Goal: Information Seeking & Learning: Stay updated

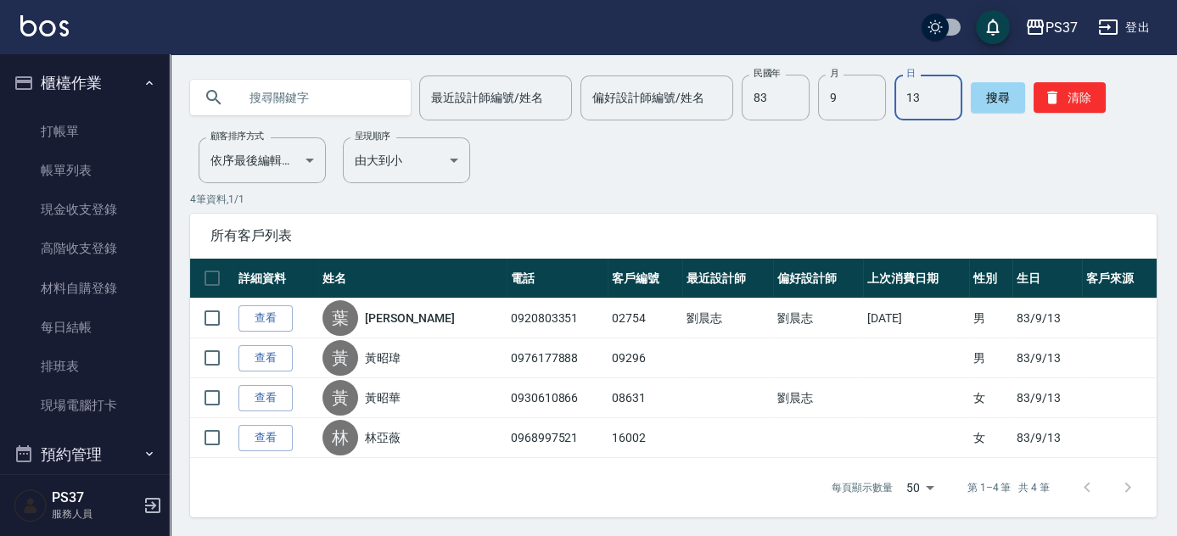
scroll to position [611, 0]
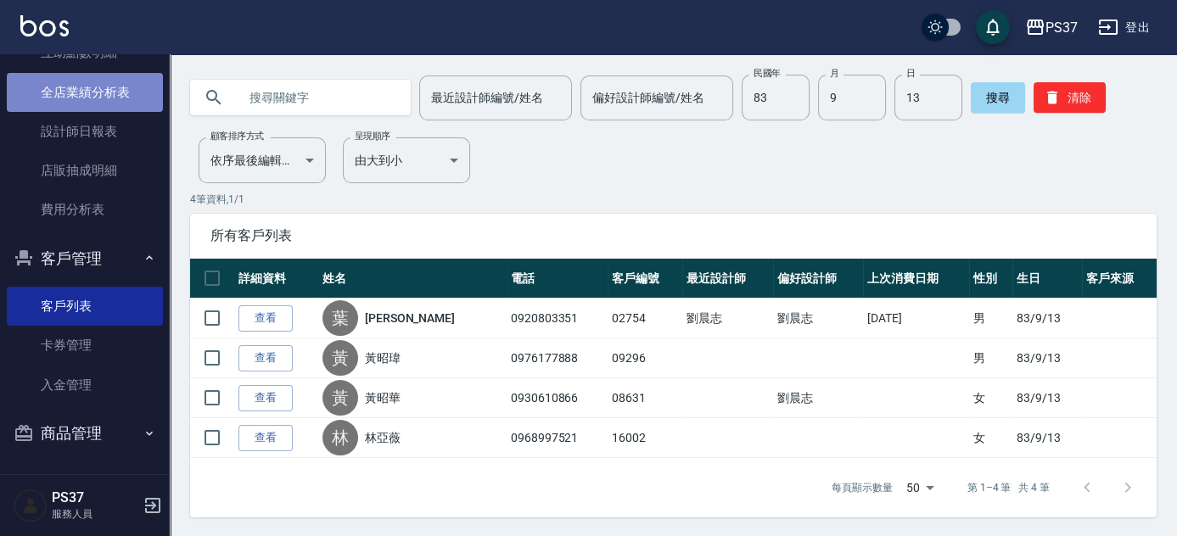
click at [89, 109] on link "全店業績分析表" at bounding box center [85, 92] width 156 height 39
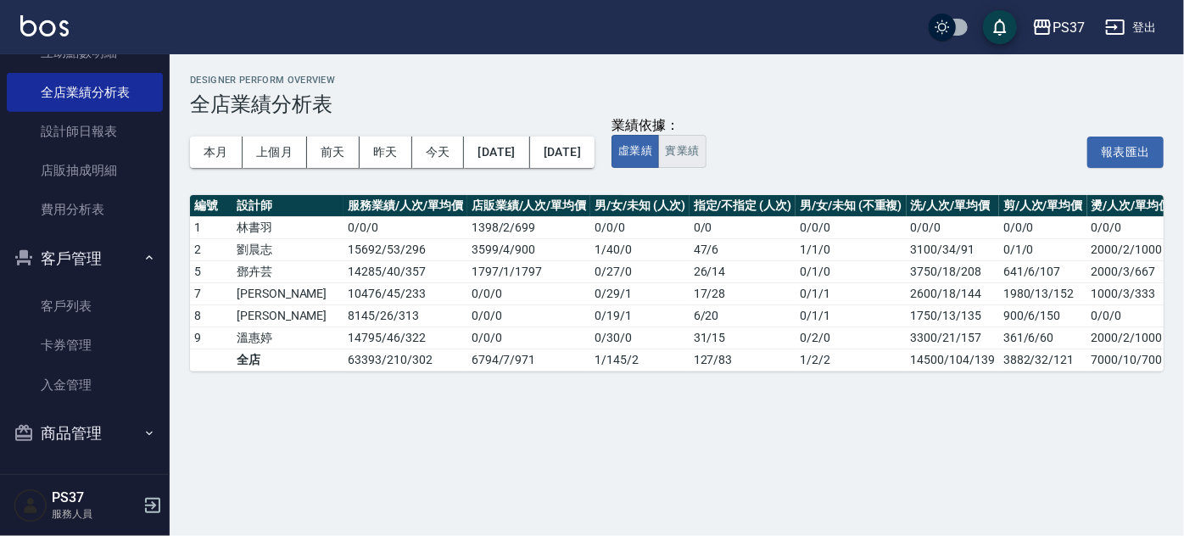
click at [706, 145] on button "實業績" at bounding box center [682, 151] width 48 height 33
click at [265, 159] on button "上個月" at bounding box center [275, 152] width 64 height 31
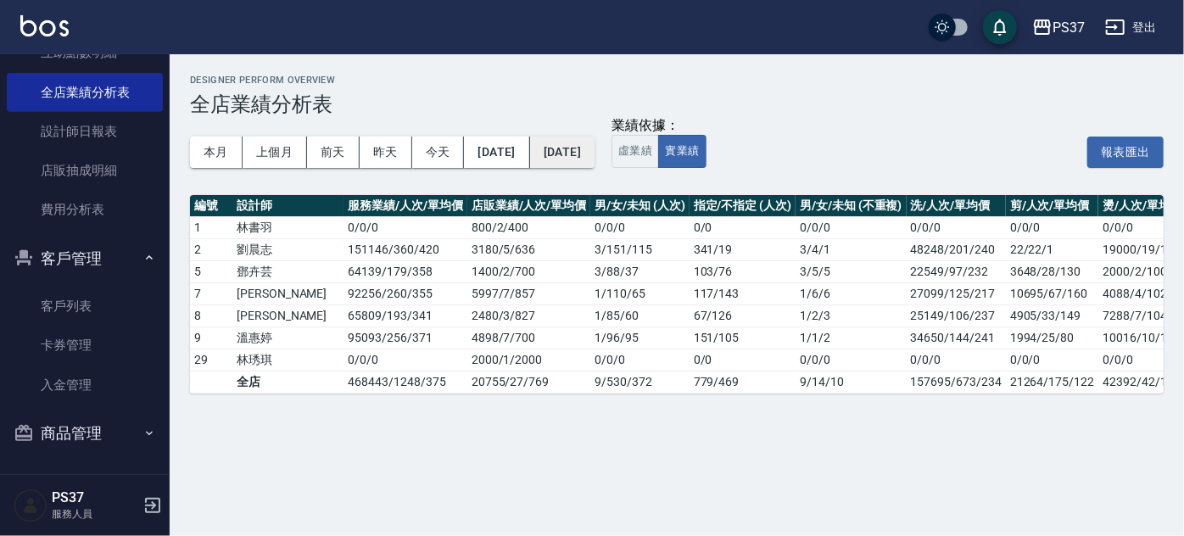
click at [595, 158] on button "[DATE]" at bounding box center [562, 152] width 64 height 31
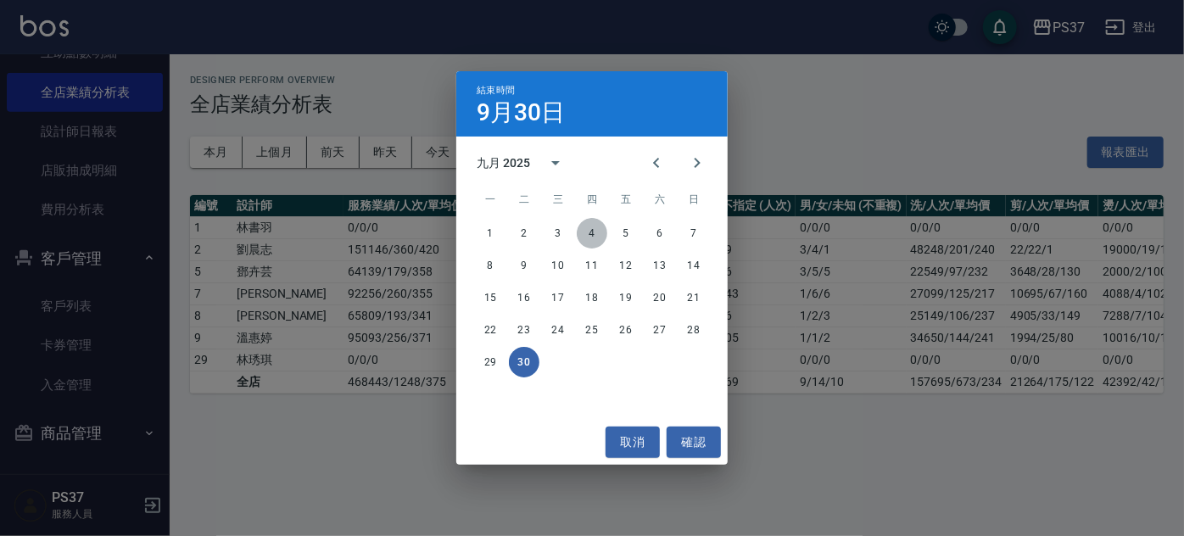
click at [598, 233] on button "4" at bounding box center [592, 233] width 31 height 31
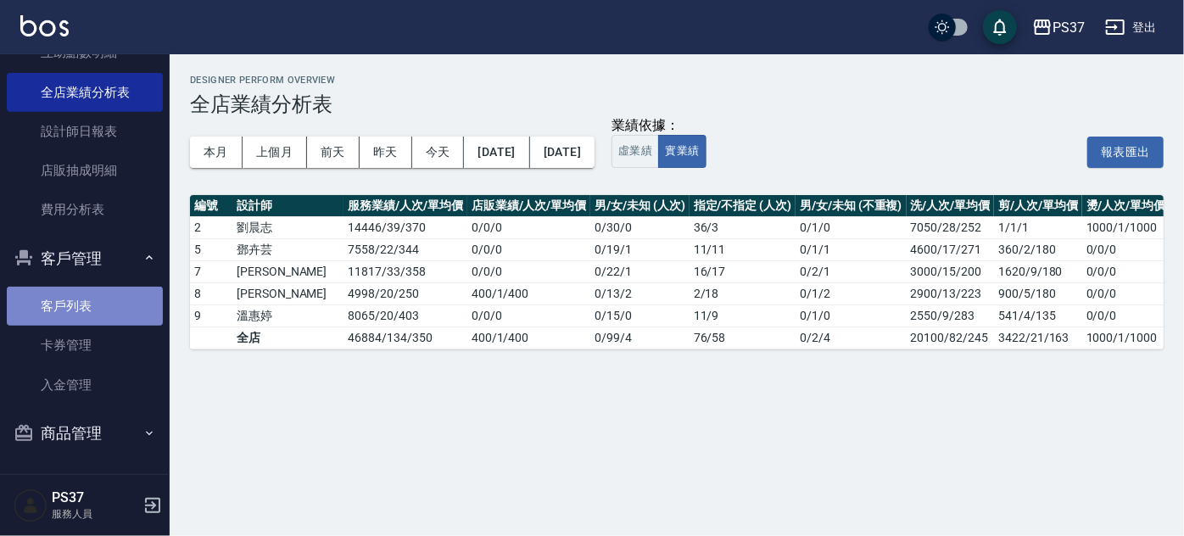
click at [84, 308] on link "客戶列表" at bounding box center [85, 306] width 156 height 39
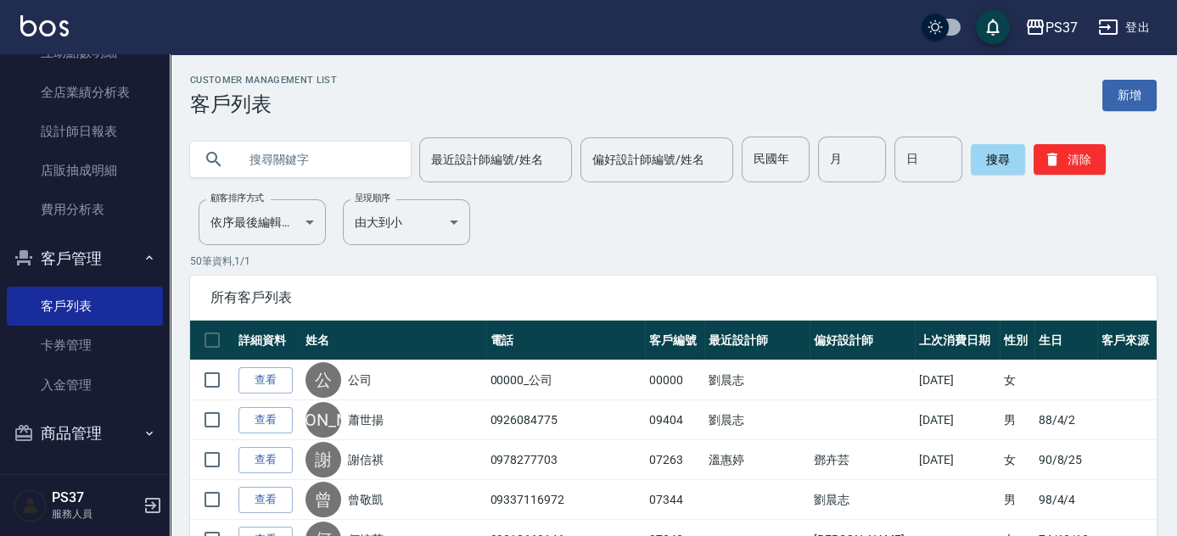
click at [1053, 166] on icon "button" at bounding box center [1052, 159] width 17 height 17
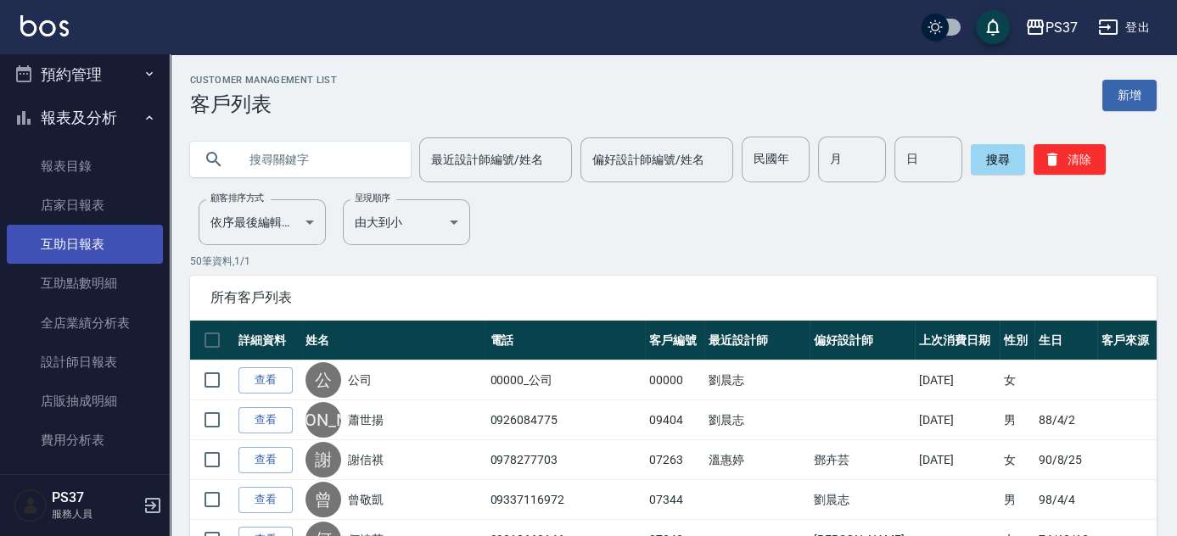
click at [90, 260] on link "互助日報表" at bounding box center [85, 244] width 156 height 39
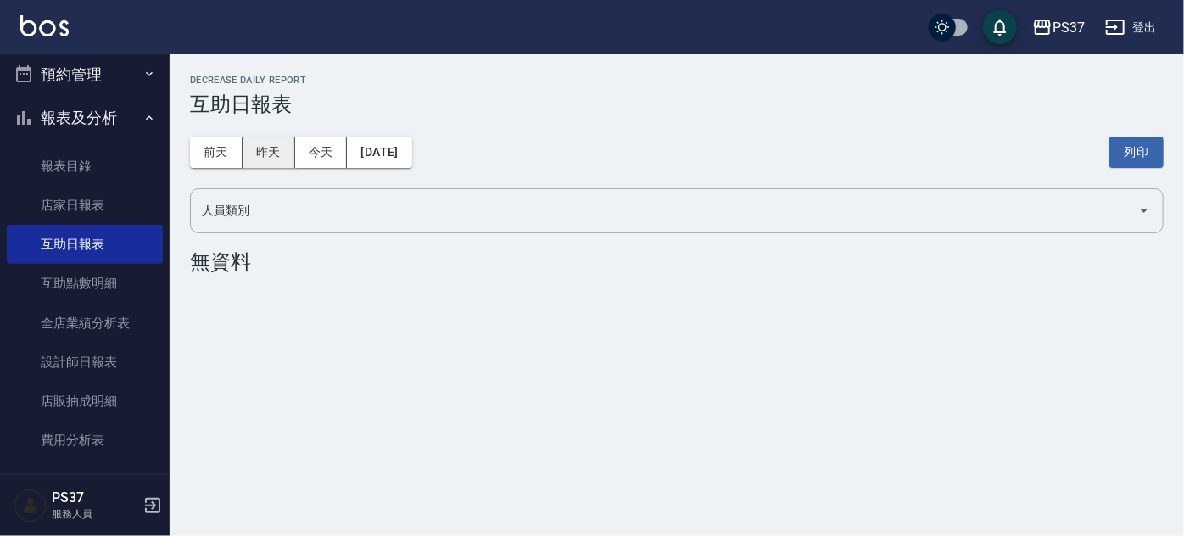
click at [272, 154] on button "昨天" at bounding box center [269, 152] width 53 height 31
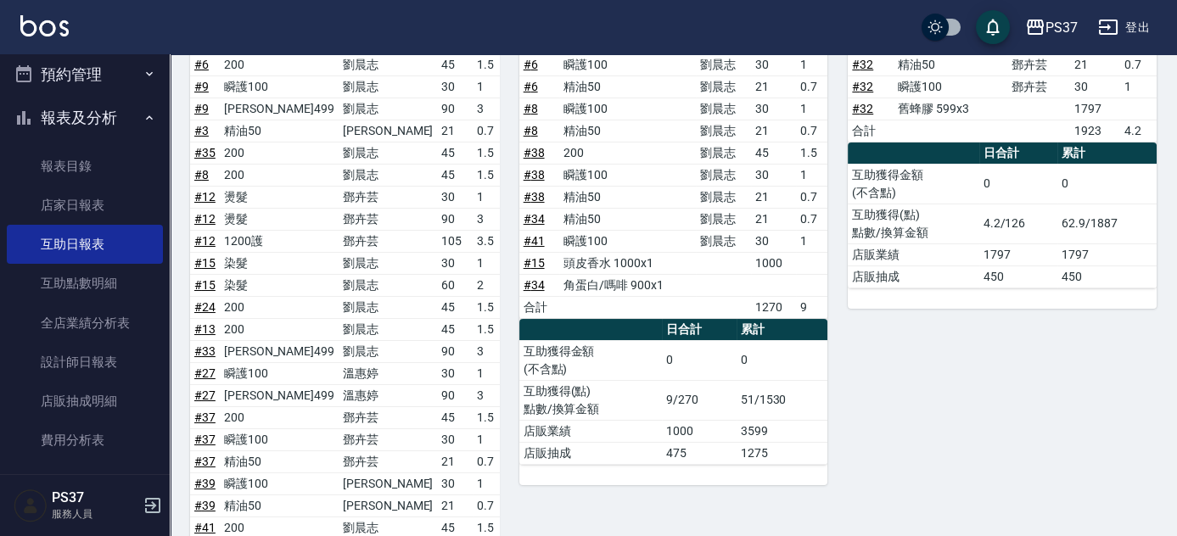
scroll to position [154, 0]
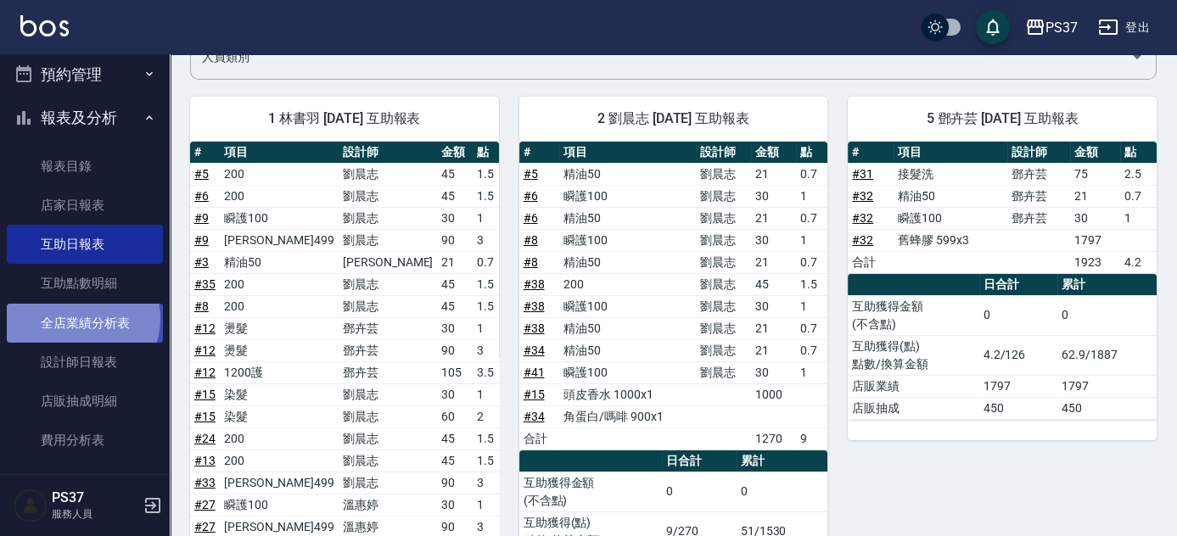
click at [79, 318] on link "全店業績分析表" at bounding box center [85, 323] width 156 height 39
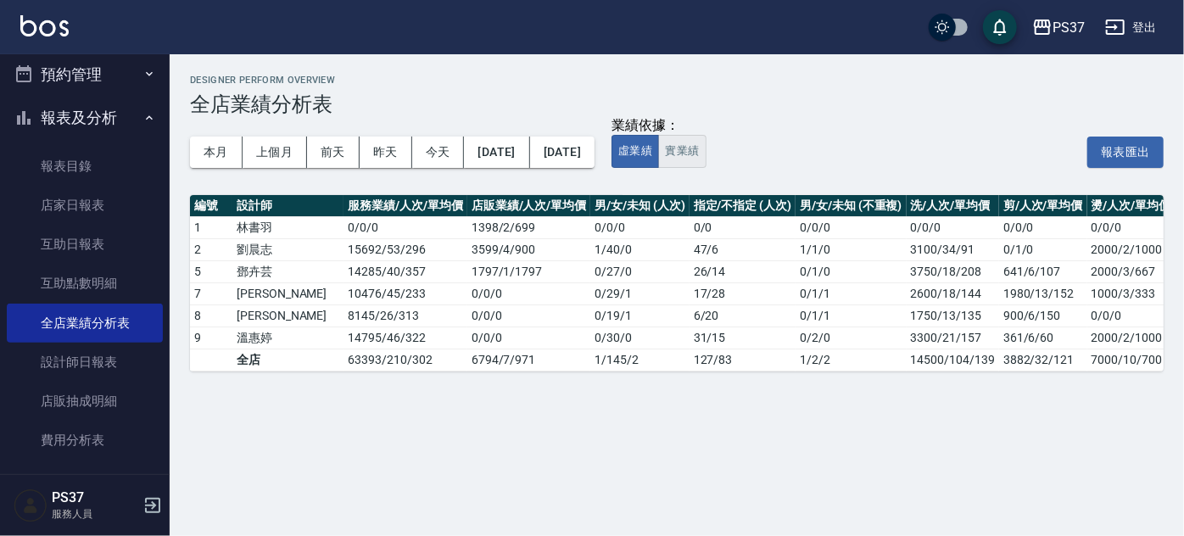
click at [706, 148] on button "實業績" at bounding box center [682, 151] width 48 height 33
click at [388, 181] on div "本月 上個月 前天 昨天 今天 [DATE] [DATE]" at bounding box center [392, 152] width 405 height 72
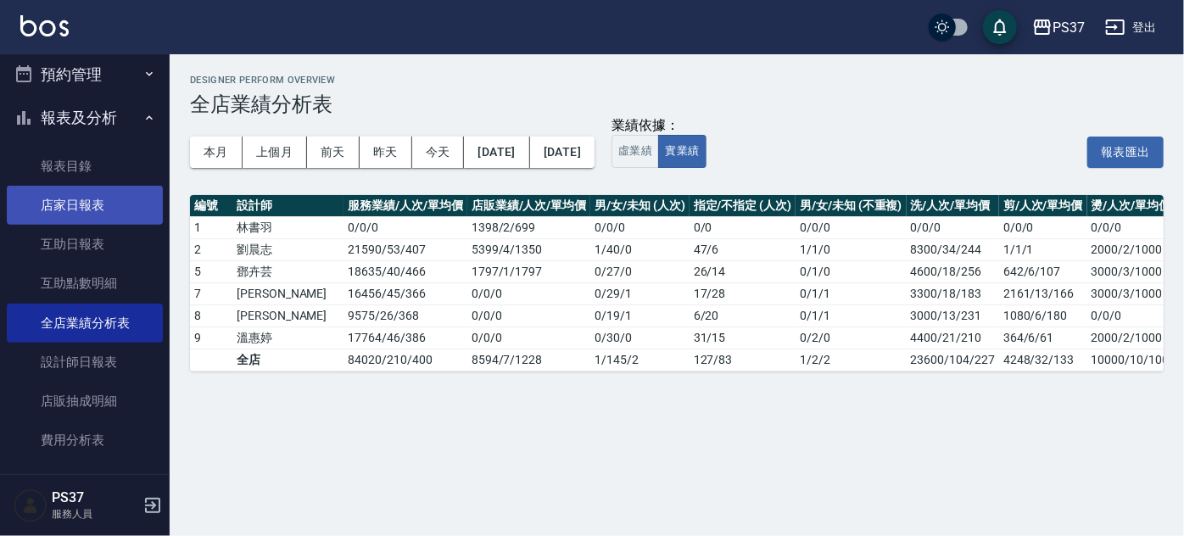
click at [76, 210] on link "店家日報表" at bounding box center [85, 205] width 156 height 39
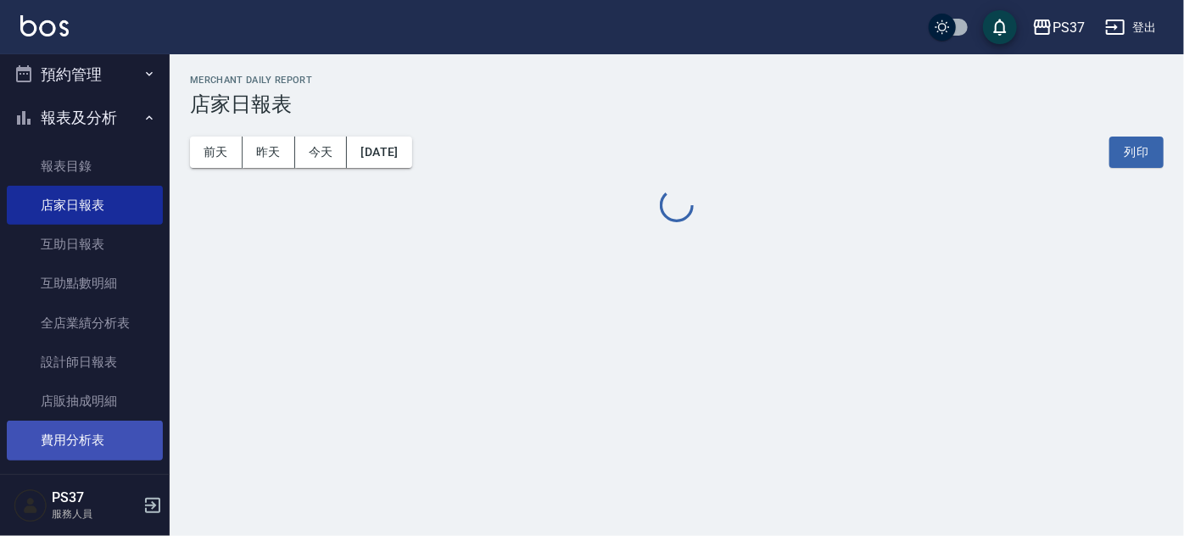
click at [73, 445] on link "費用分析表" at bounding box center [85, 440] width 156 height 39
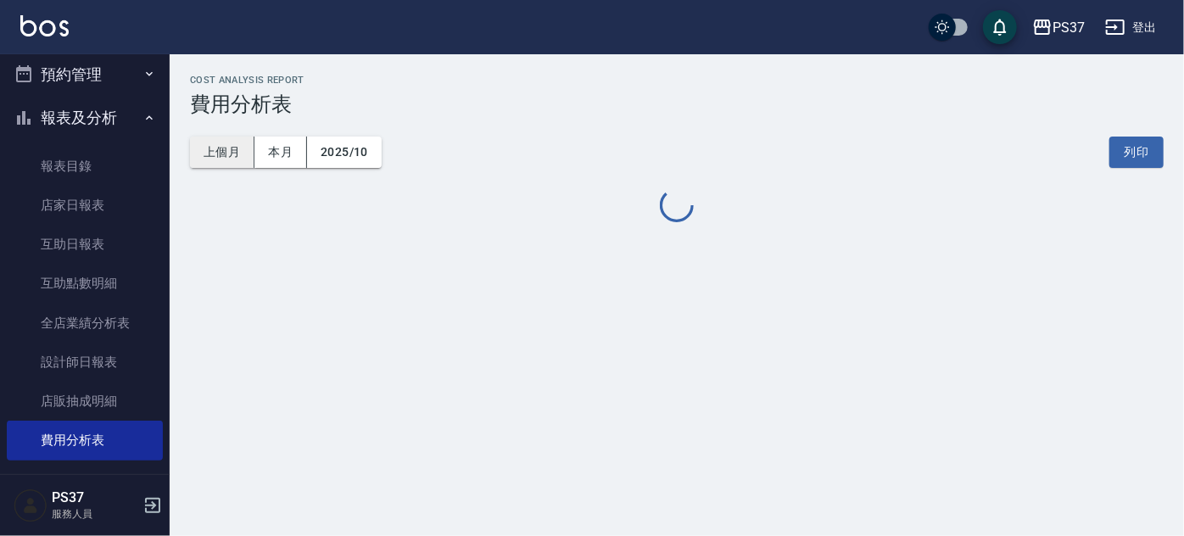
click at [225, 148] on button "上個月" at bounding box center [222, 152] width 64 height 31
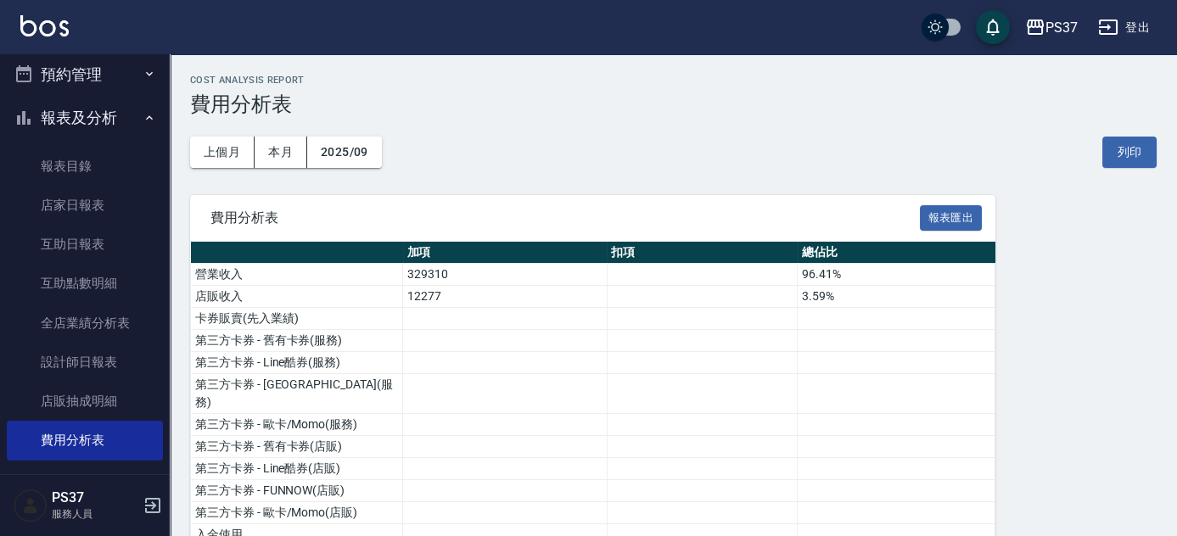
click at [95, 124] on button "報表及分析" at bounding box center [85, 118] width 156 height 44
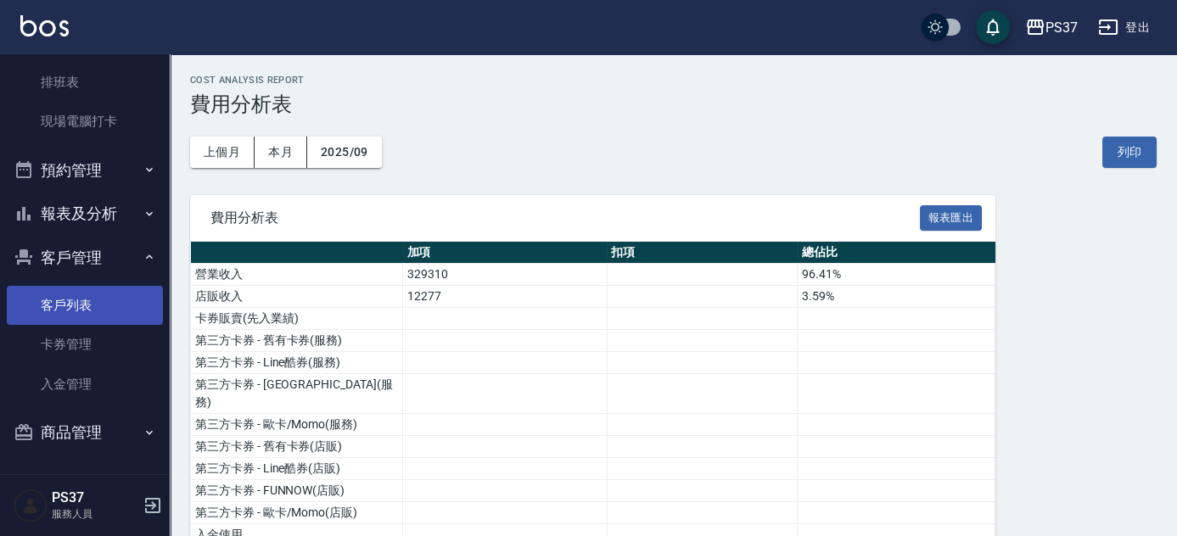
scroll to position [284, 0]
click at [98, 305] on link "客戶列表" at bounding box center [85, 305] width 156 height 39
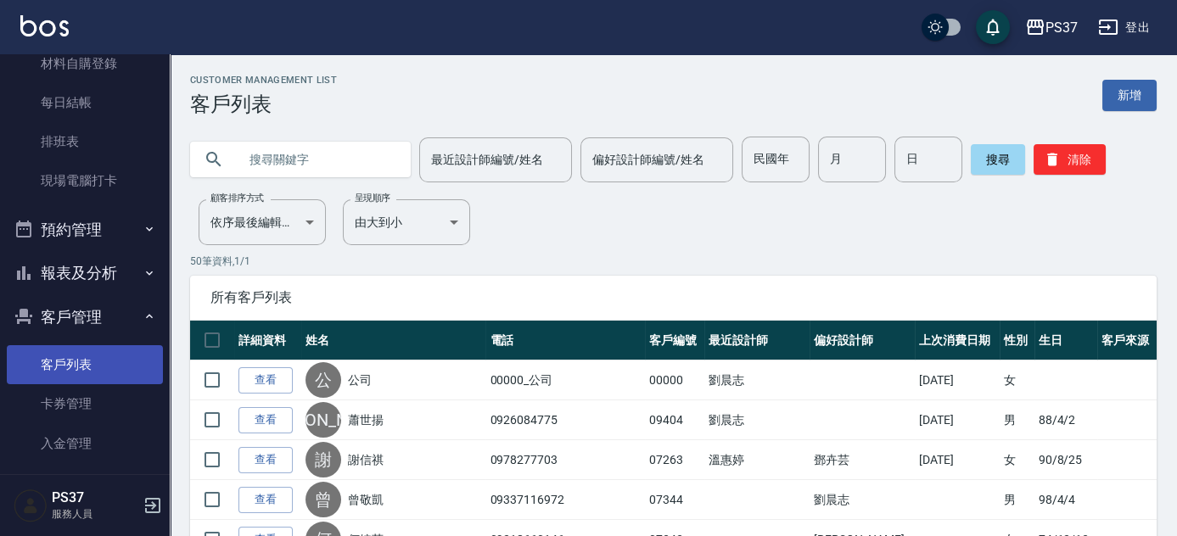
scroll to position [284, 0]
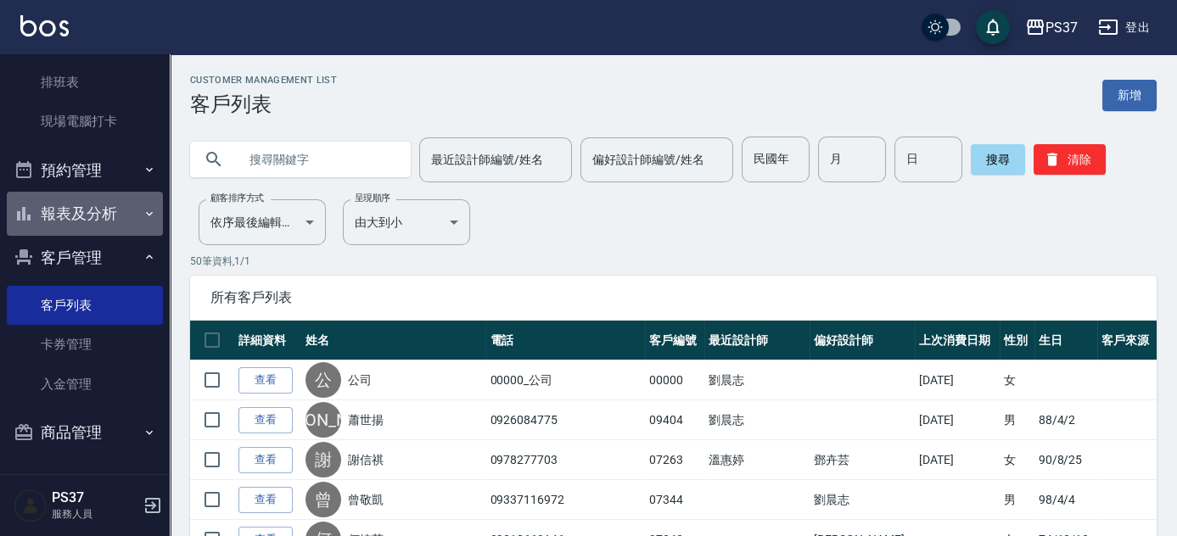
click at [91, 219] on button "報表及分析" at bounding box center [85, 214] width 156 height 44
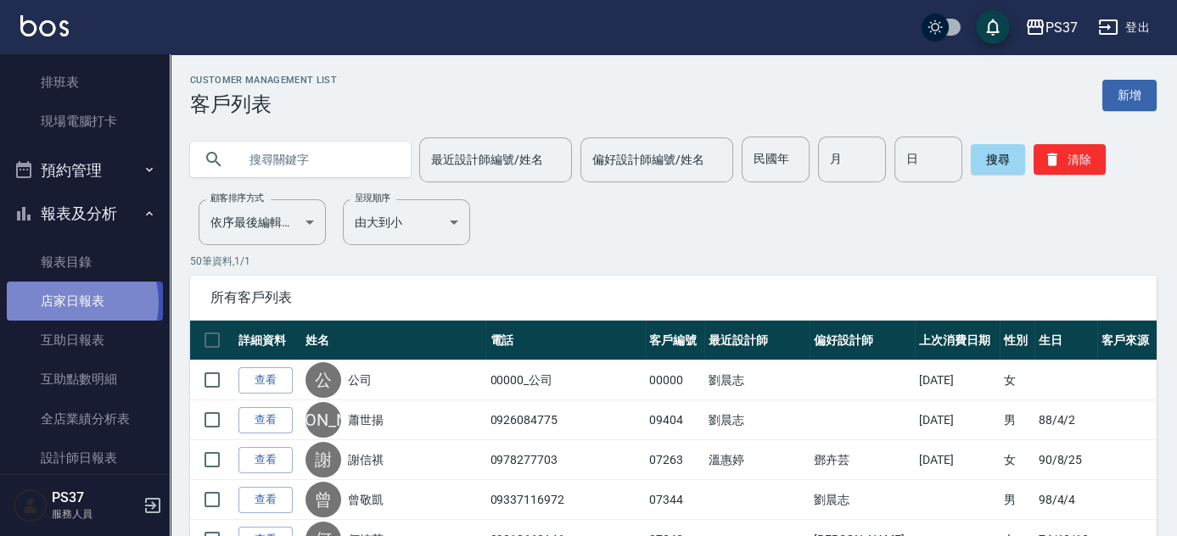
click at [75, 302] on link "店家日報表" at bounding box center [85, 301] width 156 height 39
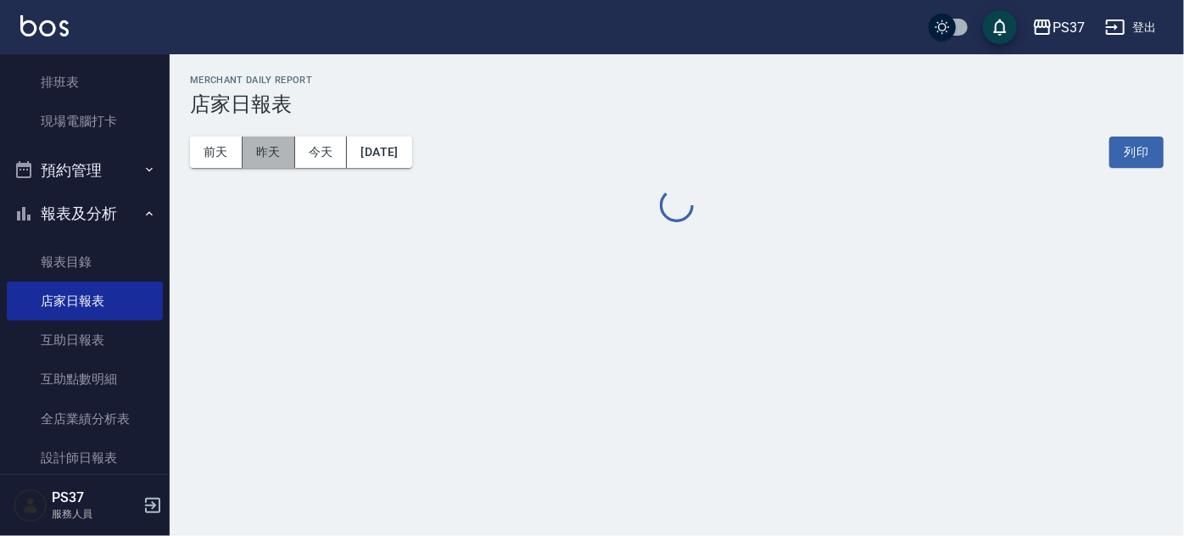
click at [280, 163] on button "昨天" at bounding box center [269, 152] width 53 height 31
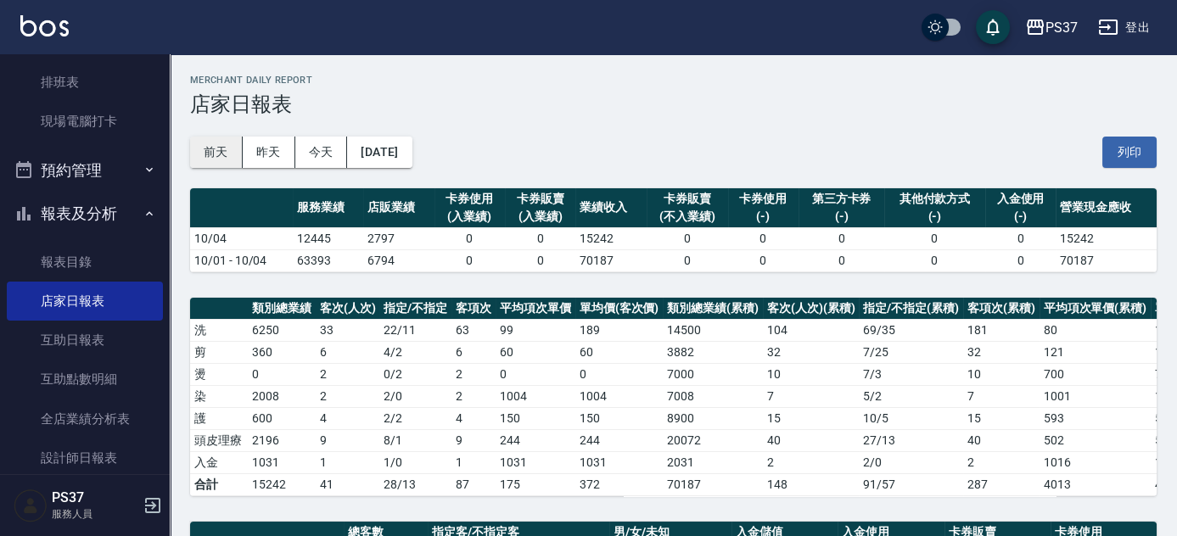
click at [211, 148] on button "前天" at bounding box center [216, 152] width 53 height 31
click at [579, 133] on div "前天 昨天 今天 [DATE] 列印" at bounding box center [673, 152] width 966 height 72
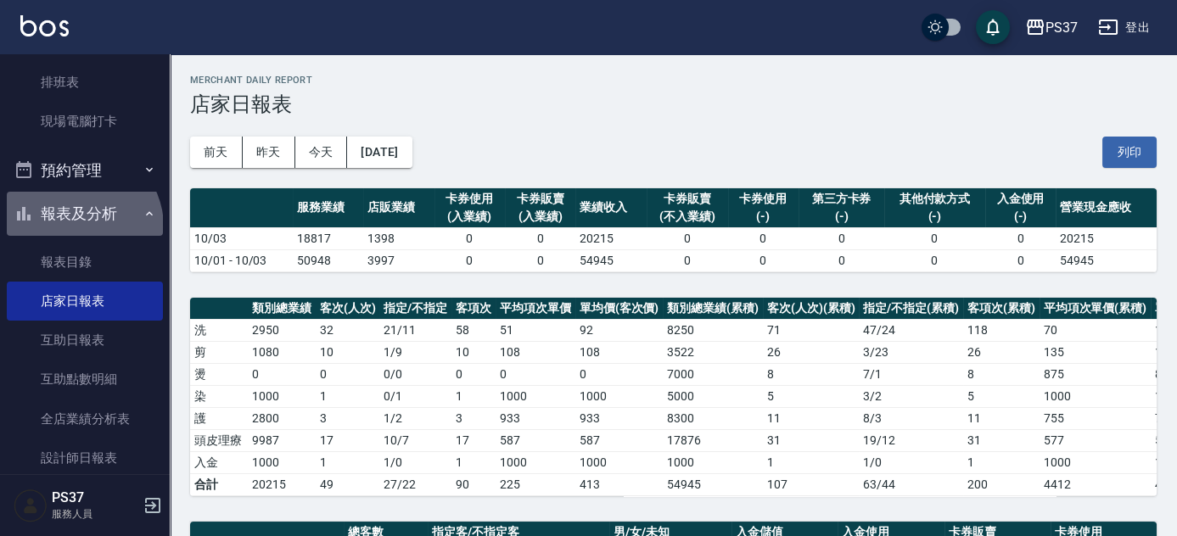
click at [79, 227] on button "報表及分析" at bounding box center [85, 214] width 156 height 44
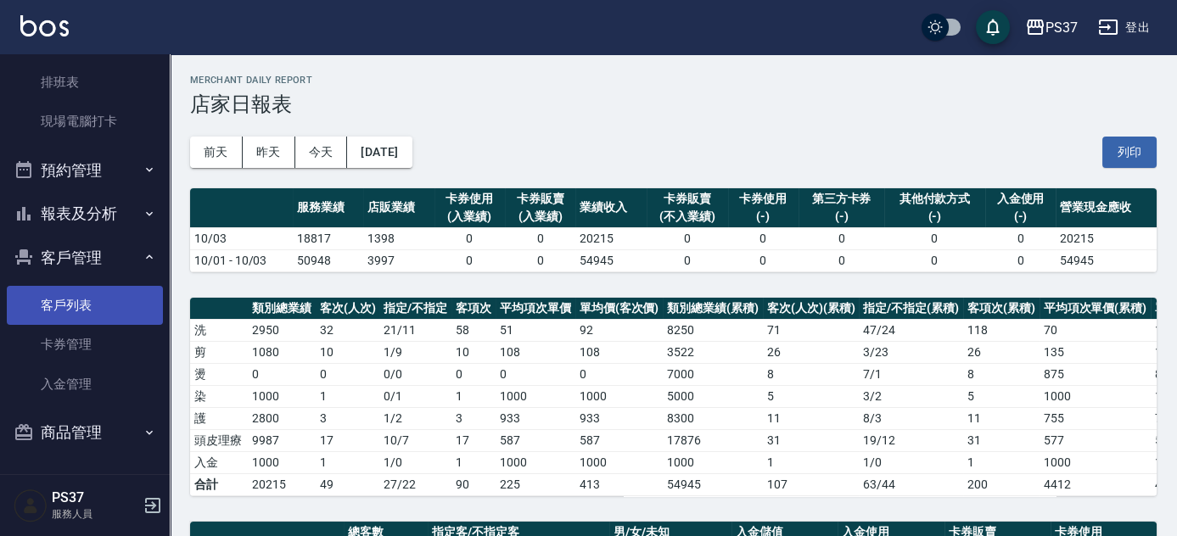
click at [76, 316] on link "客戶列表" at bounding box center [85, 305] width 156 height 39
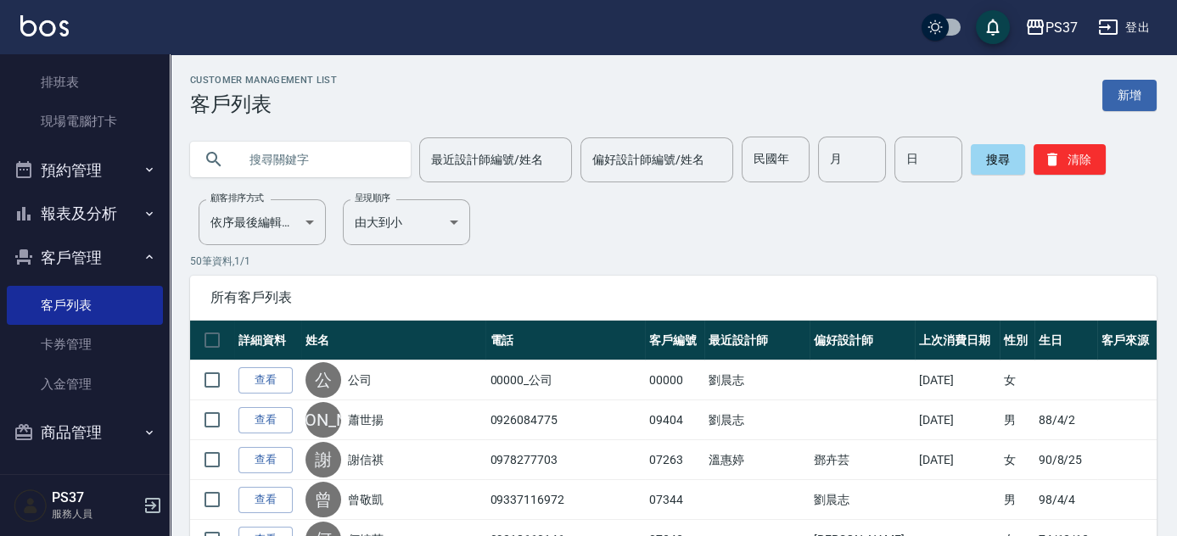
click at [87, 217] on button "報表及分析" at bounding box center [85, 214] width 156 height 44
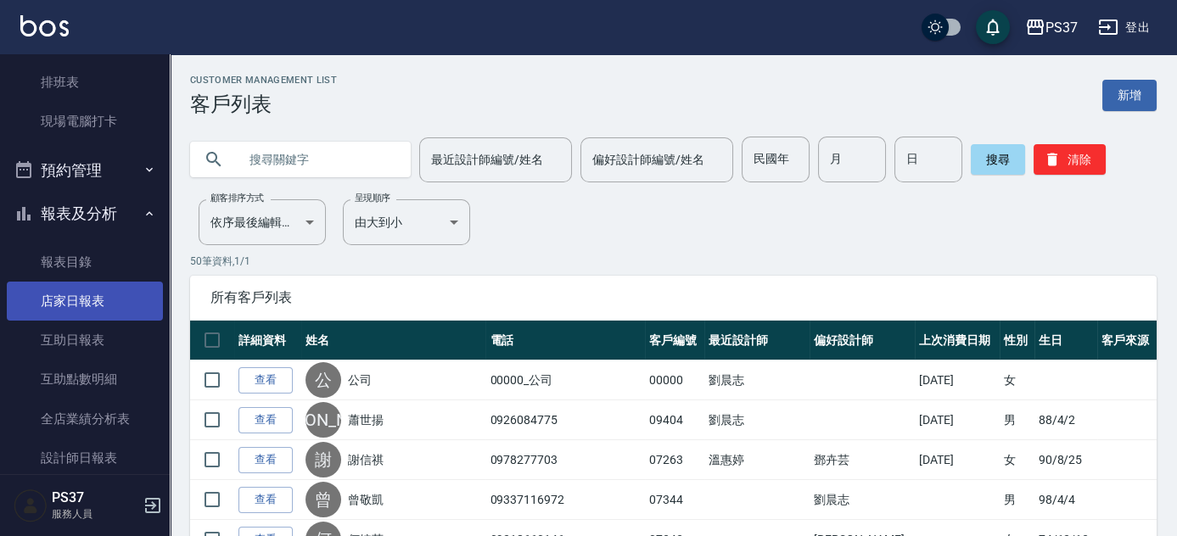
click at [100, 300] on link "店家日報表" at bounding box center [85, 301] width 156 height 39
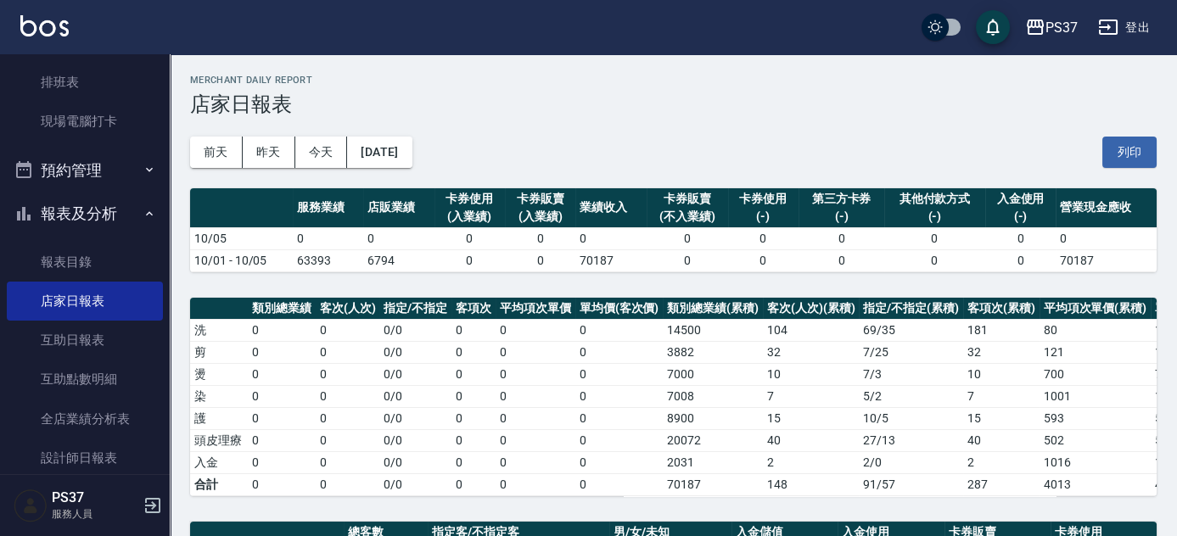
click at [661, 151] on div "前天 昨天 今天 [DATE] 列印" at bounding box center [673, 152] width 966 height 72
click at [375, 155] on button "[DATE]" at bounding box center [379, 152] width 64 height 31
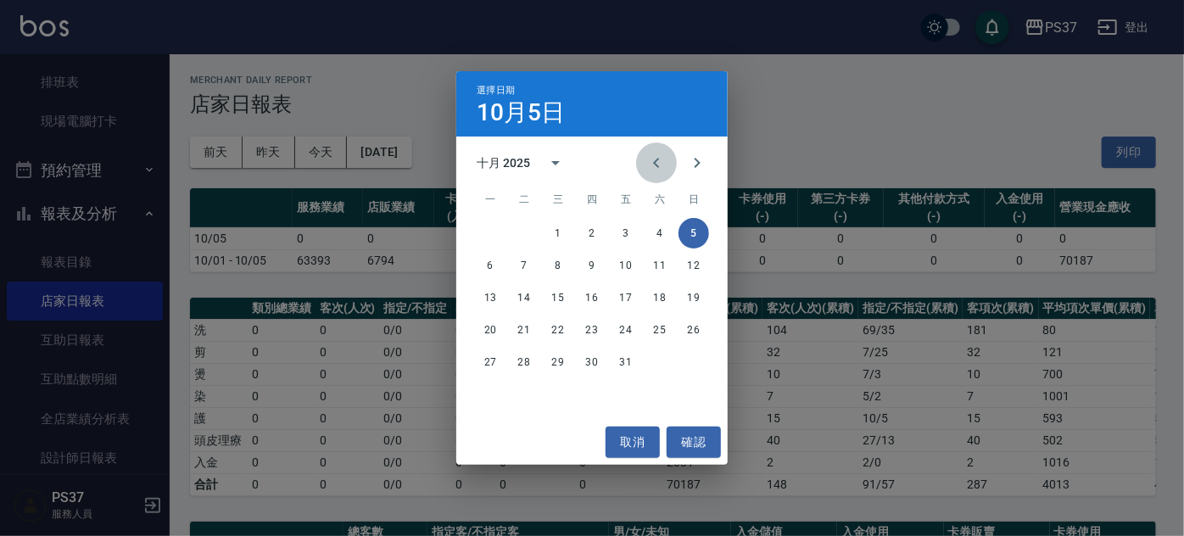
click at [663, 173] on icon "Previous month" at bounding box center [657, 163] width 20 height 20
click at [531, 366] on button "30" at bounding box center [524, 362] width 31 height 31
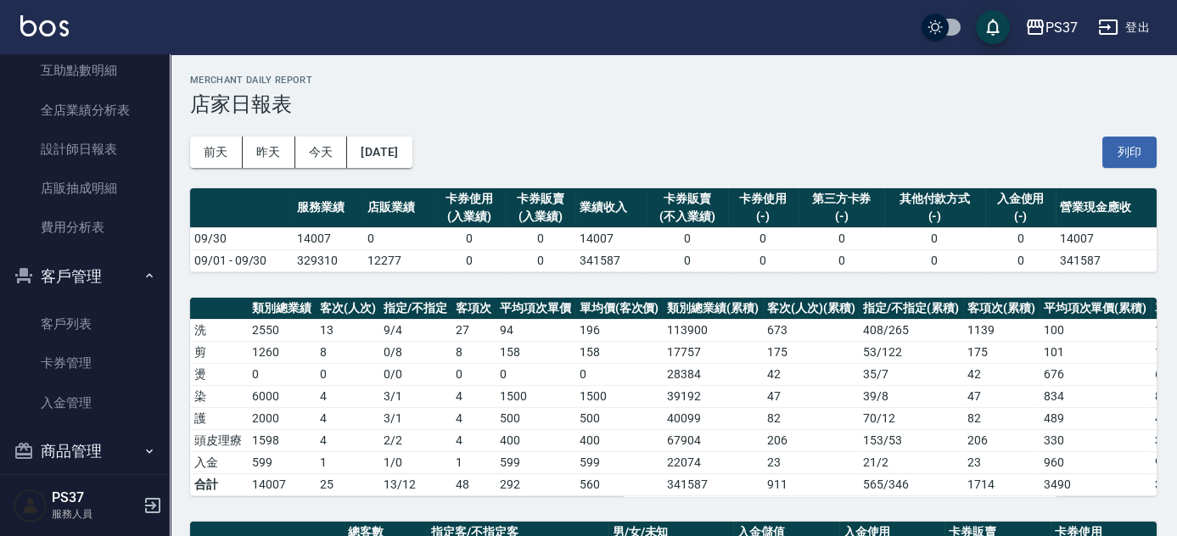
scroll to position [611, 0]
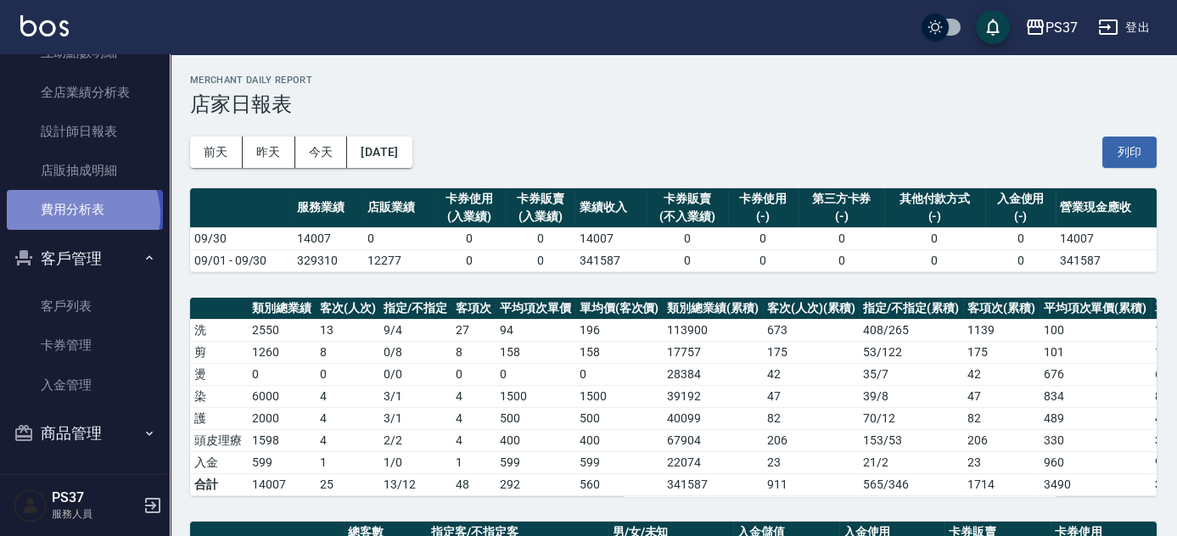
click at [76, 215] on link "費用分析表" at bounding box center [85, 209] width 156 height 39
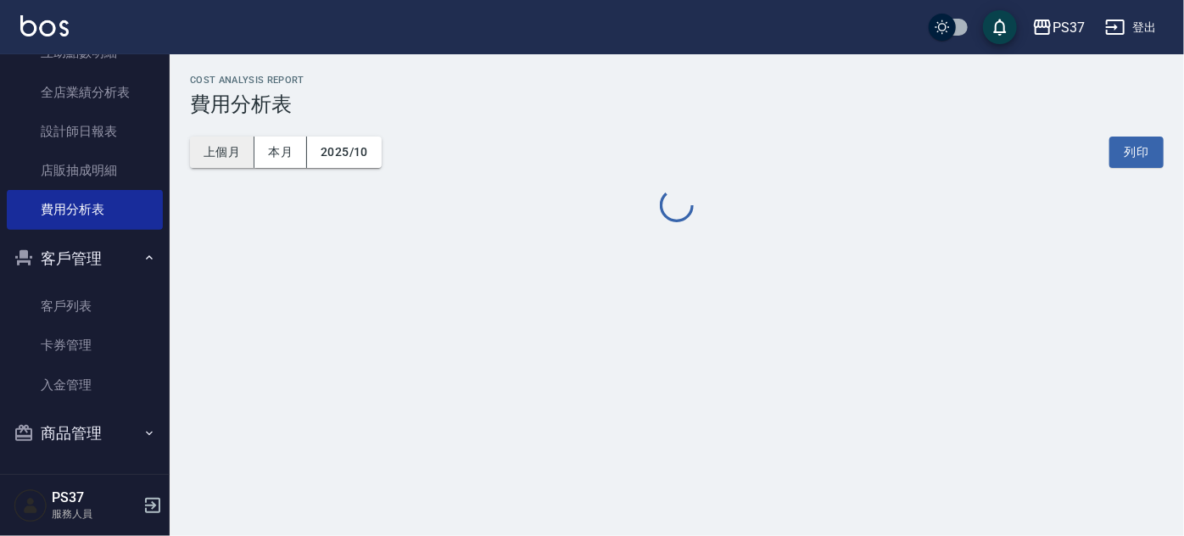
click at [242, 154] on button "上個月" at bounding box center [222, 152] width 64 height 31
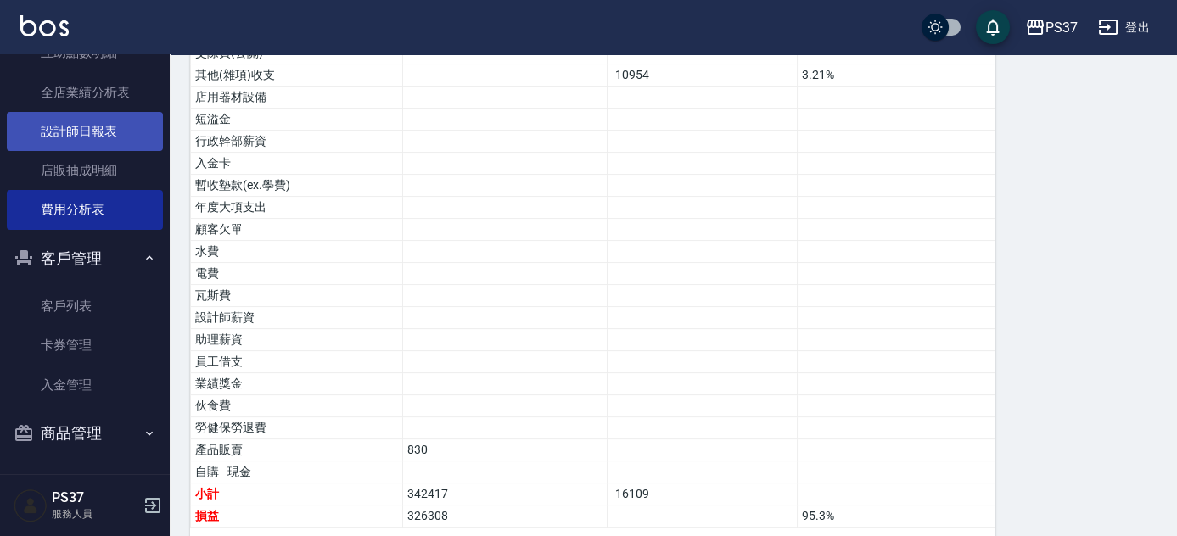
scroll to position [380, 0]
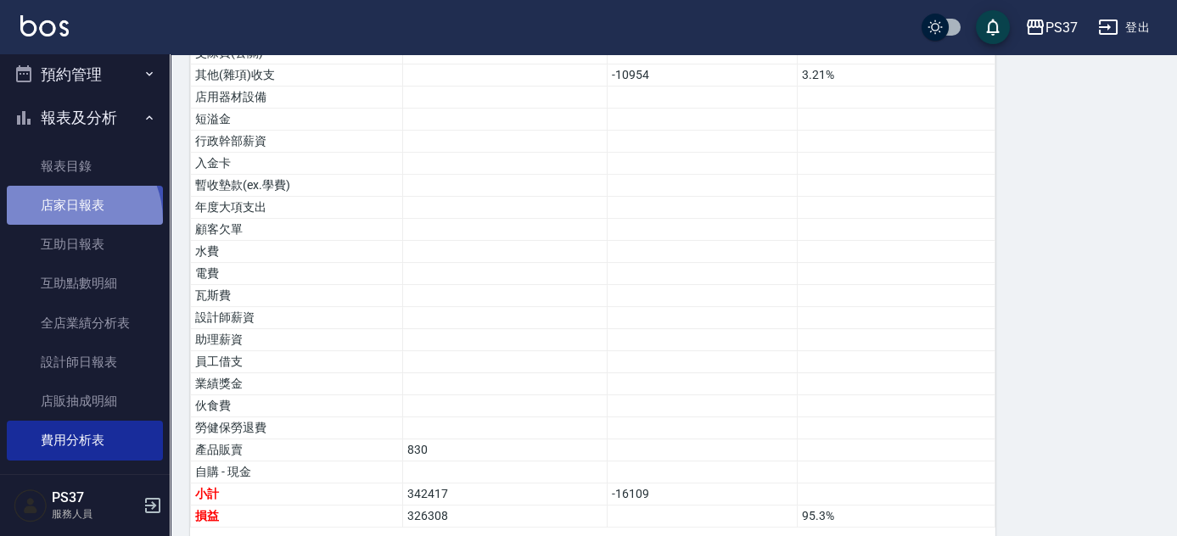
click at [63, 221] on link "店家日報表" at bounding box center [85, 205] width 156 height 39
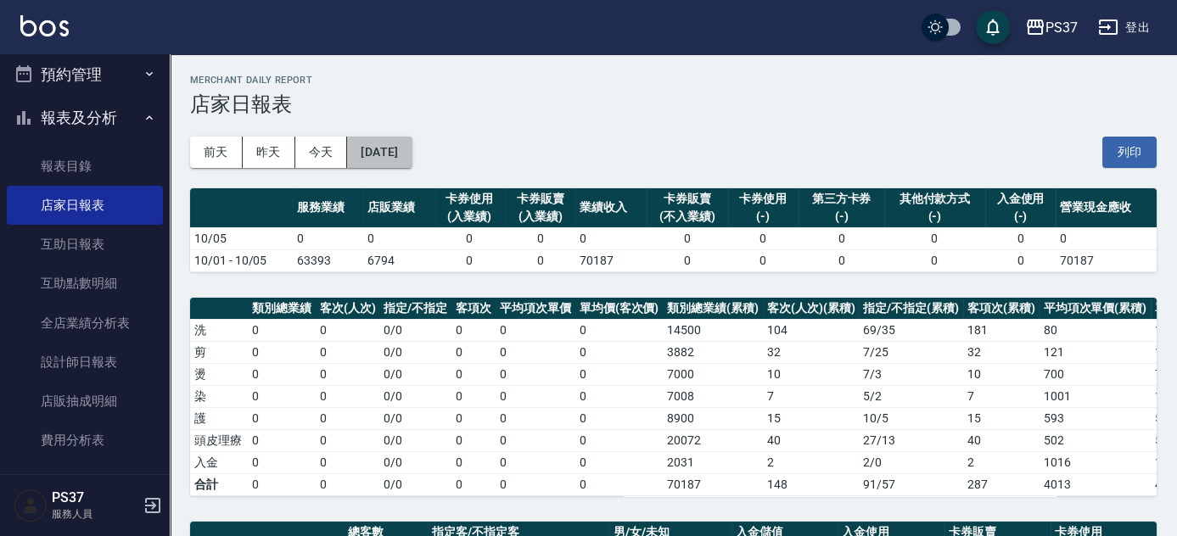
click at [398, 153] on button "[DATE]" at bounding box center [379, 152] width 64 height 31
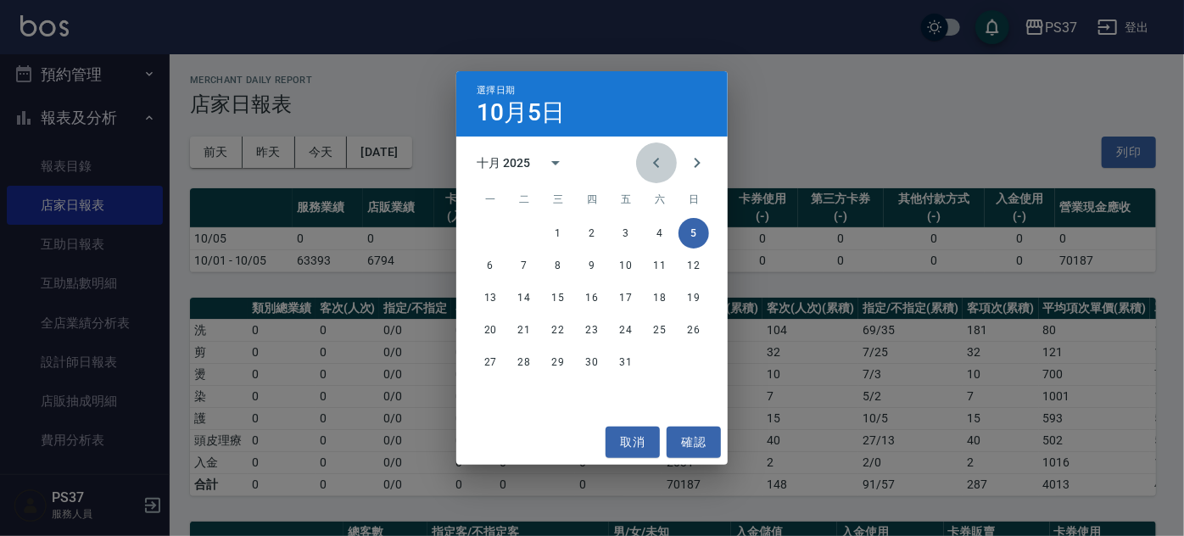
click at [656, 166] on icon "Previous month" at bounding box center [657, 163] width 20 height 20
click at [526, 365] on button "30" at bounding box center [524, 362] width 31 height 31
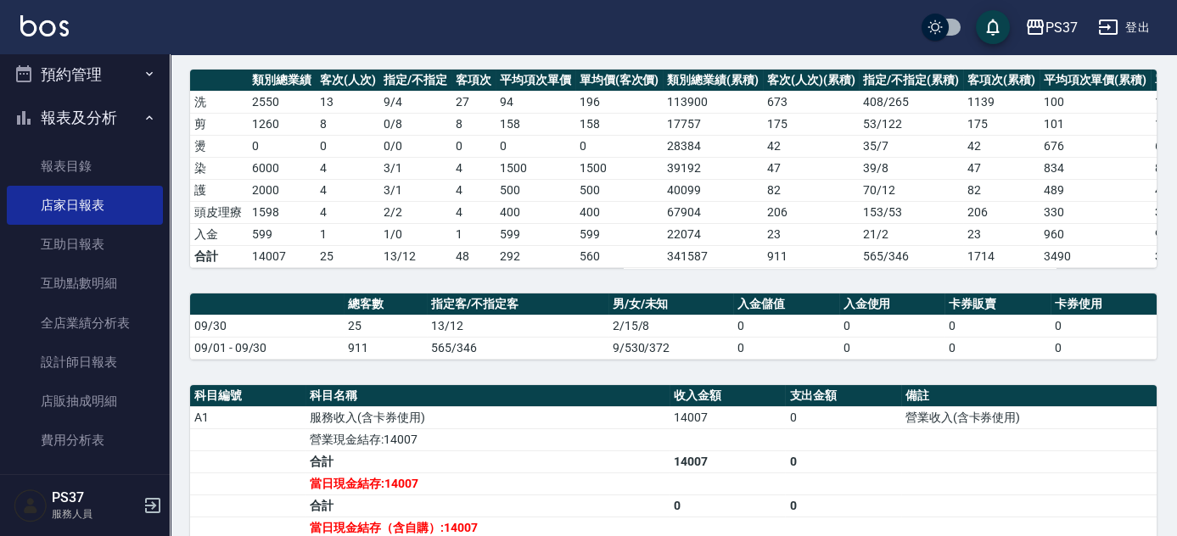
scroll to position [226, 0]
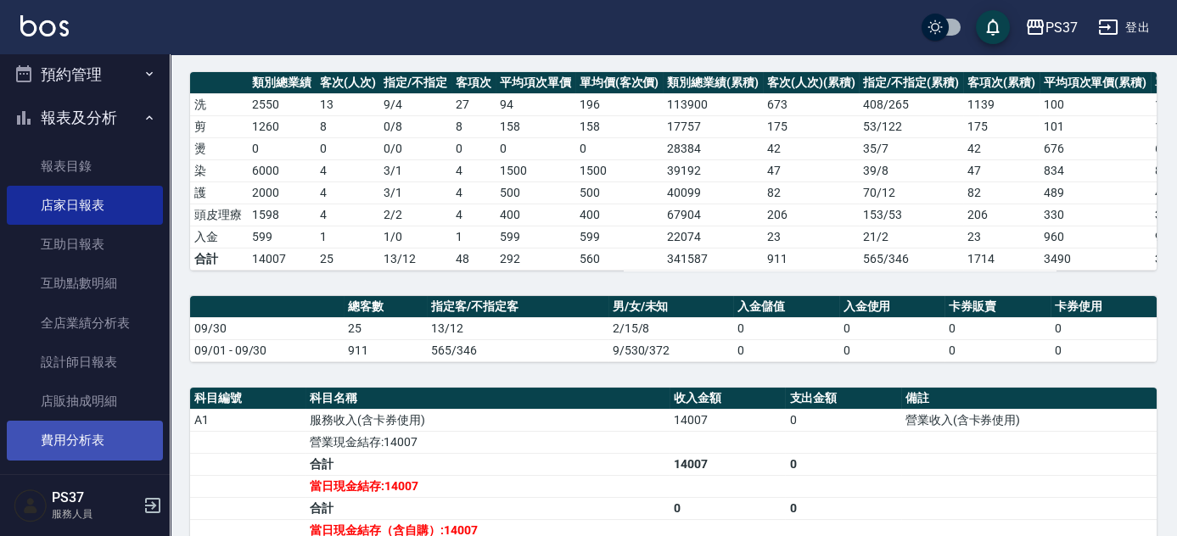
click at [45, 430] on link "費用分析表" at bounding box center [85, 440] width 156 height 39
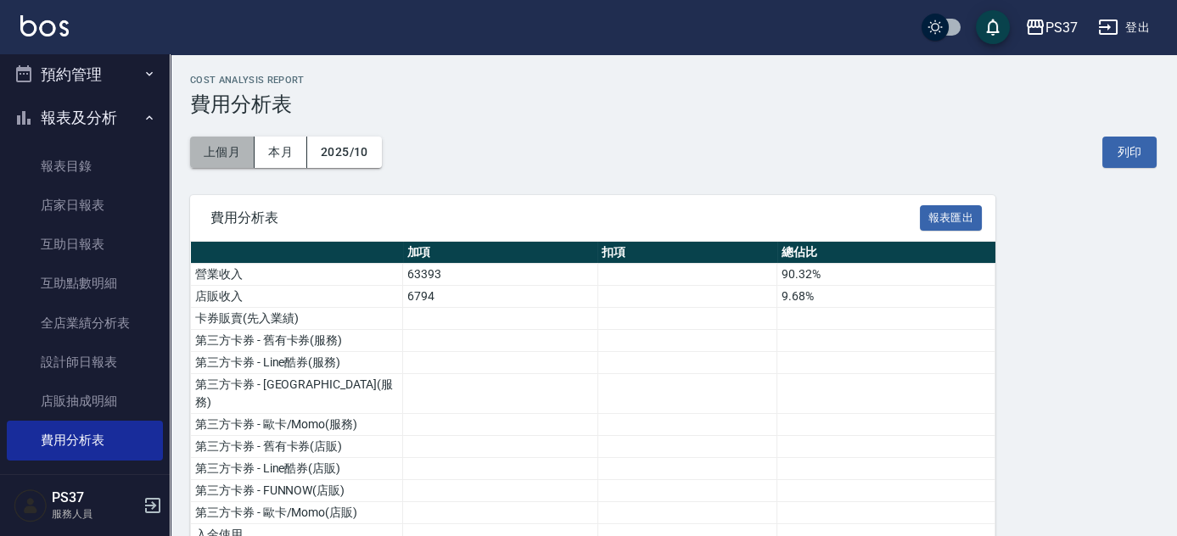
click at [236, 154] on button "上個月" at bounding box center [222, 152] width 64 height 31
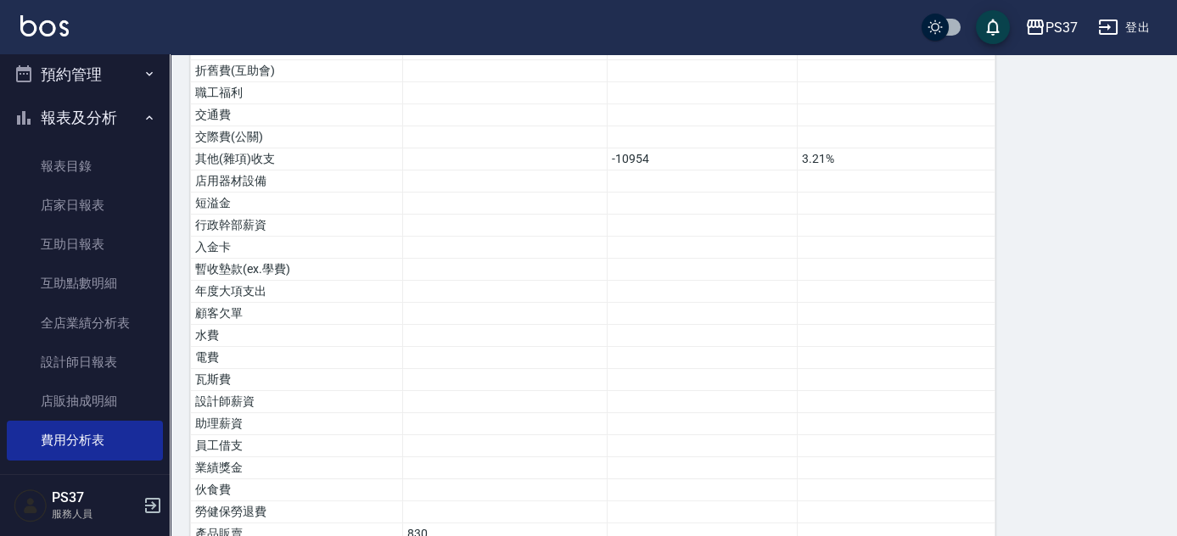
scroll to position [1078, 0]
